Goal: Communication & Community: Answer question/provide support

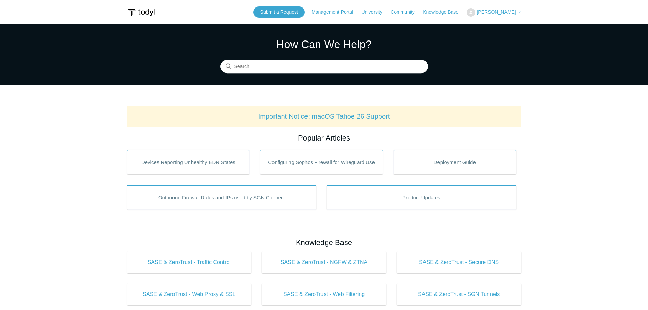
click at [491, 9] on span "[PERSON_NAME]" at bounding box center [496, 11] width 39 height 5
click at [494, 28] on link "My Support Requests" at bounding box center [500, 27] width 66 height 12
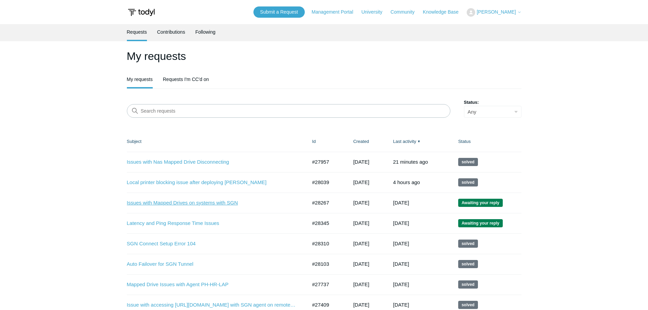
click at [218, 203] on link "Issues with Mapped Drives on systems with SGN" at bounding box center [212, 203] width 170 height 8
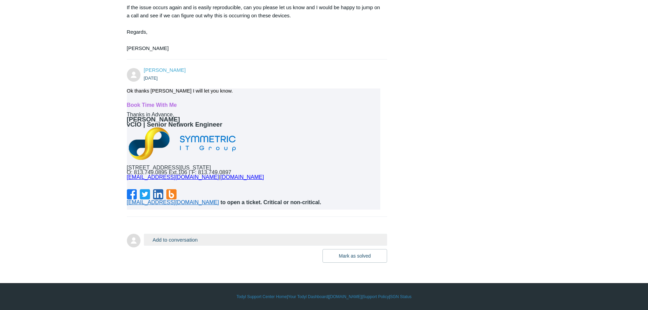
scroll to position [2807, 0]
click at [211, 241] on button "Add to conversation" at bounding box center [266, 240] width 244 height 12
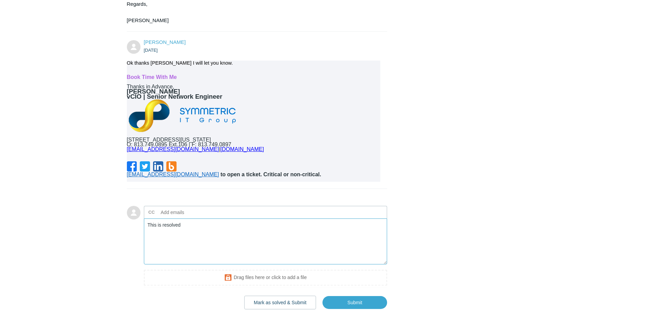
click at [206, 256] on textarea "This is resolved" at bounding box center [266, 241] width 244 height 46
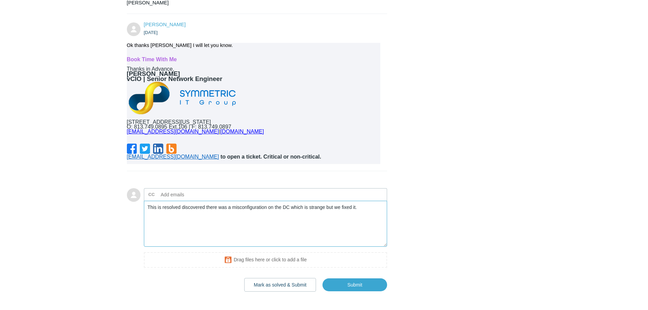
scroll to position [2841, 0]
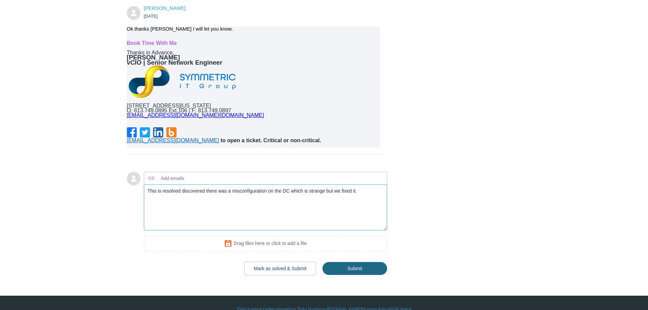
type textarea "This is resolved discovered there was a misconfiguration on the DC which is str…"
click at [352, 276] on input "Submit" at bounding box center [355, 269] width 65 height 14
